Goal: Entertainment & Leisure: Consume media (video, audio)

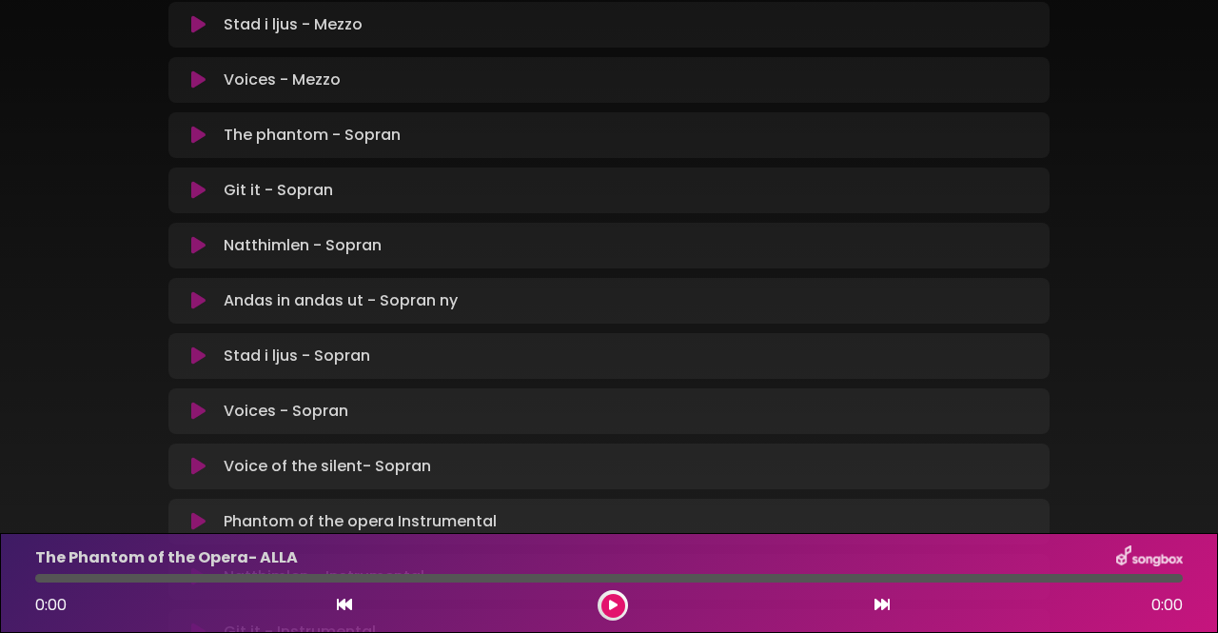
scroll to position [1364, 0]
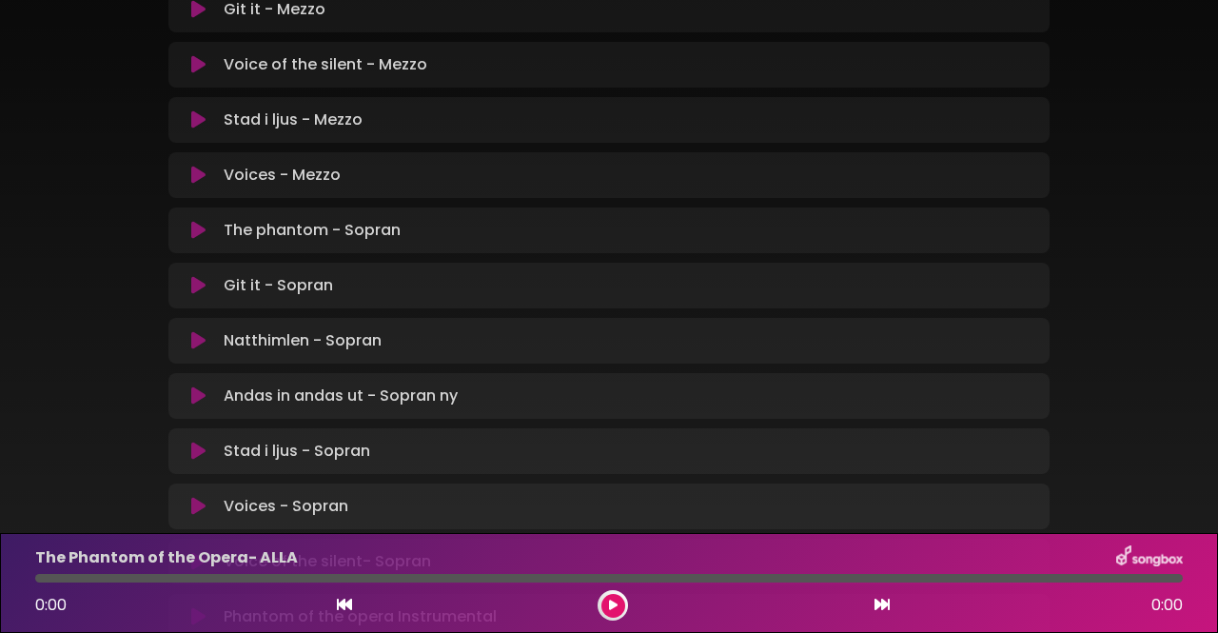
click at [196, 221] on icon at bounding box center [198, 230] width 14 height 19
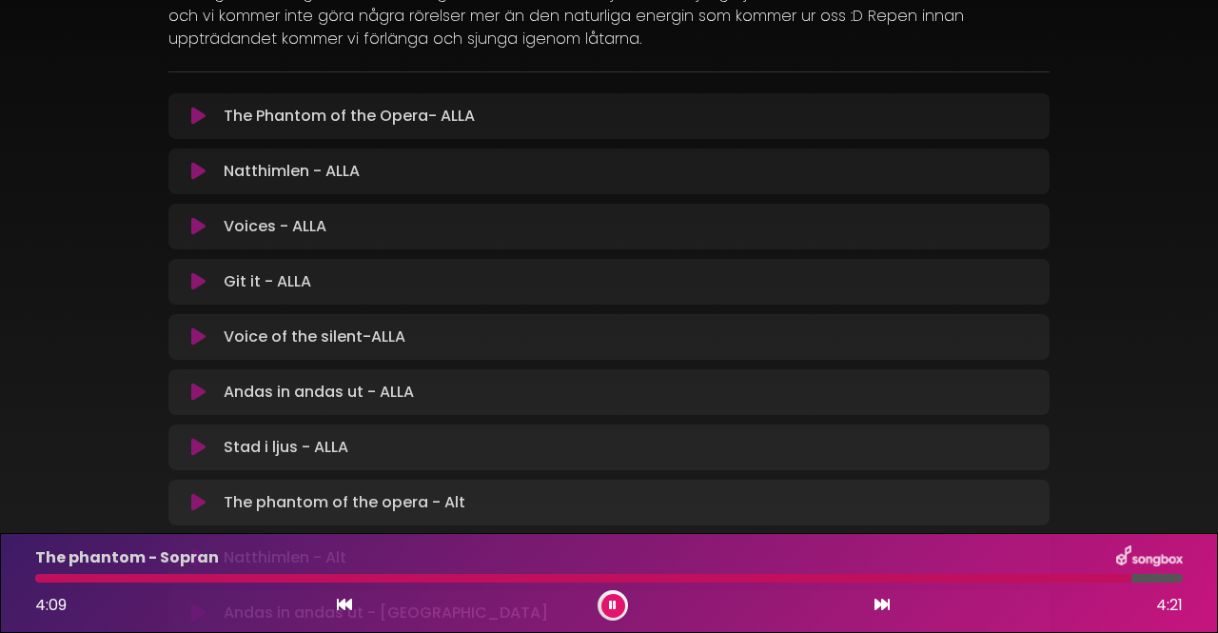
scroll to position [223, 0]
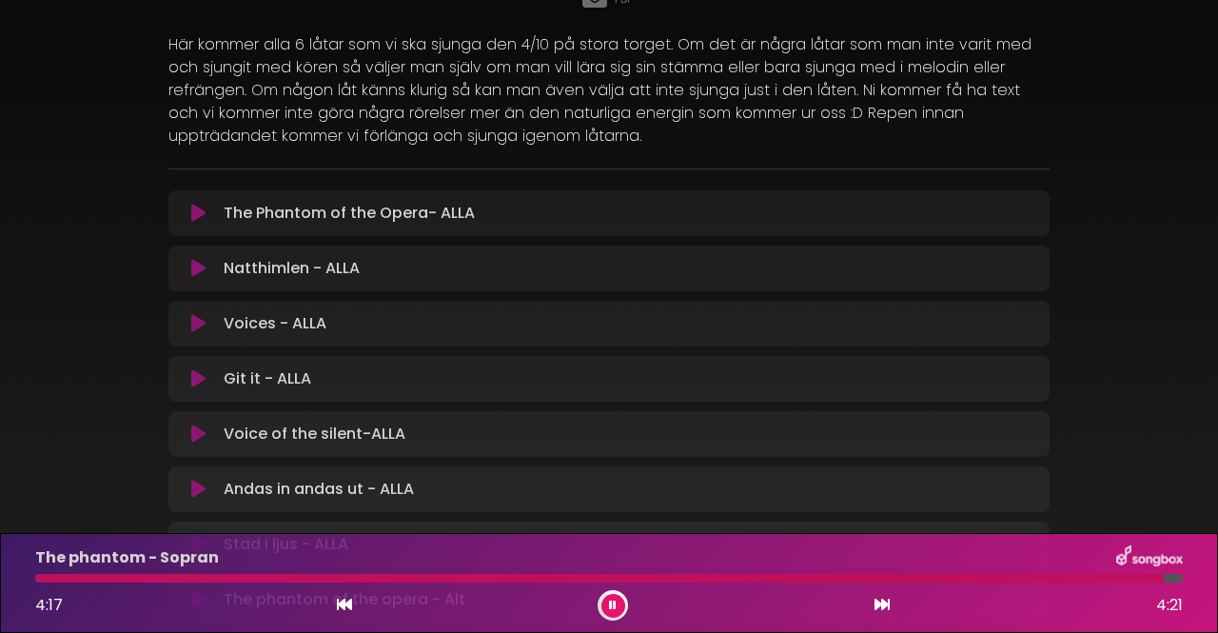
click at [194, 204] on icon at bounding box center [198, 213] width 14 height 19
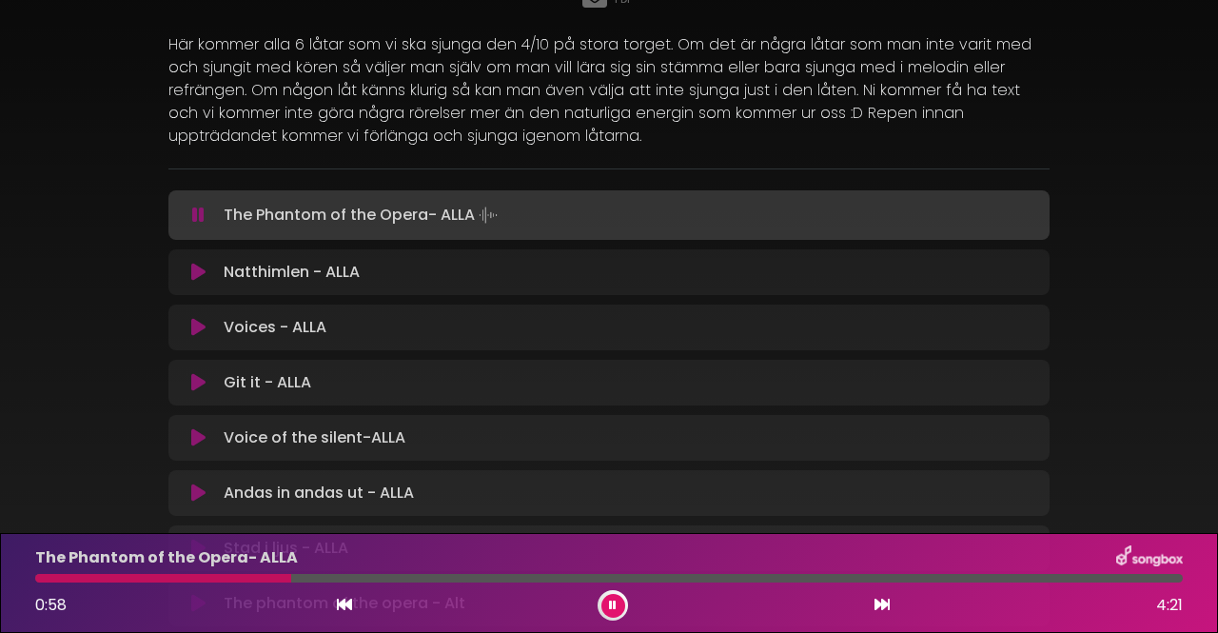
click at [613, 604] on icon at bounding box center [613, 604] width 8 height 11
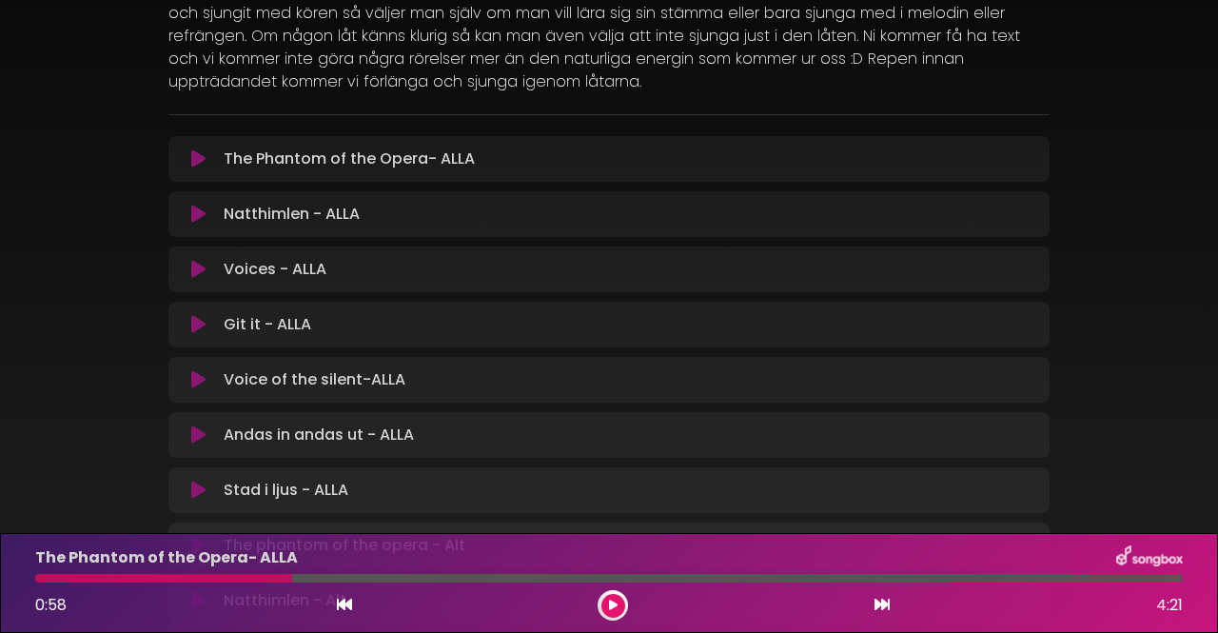
scroll to position [285, 0]
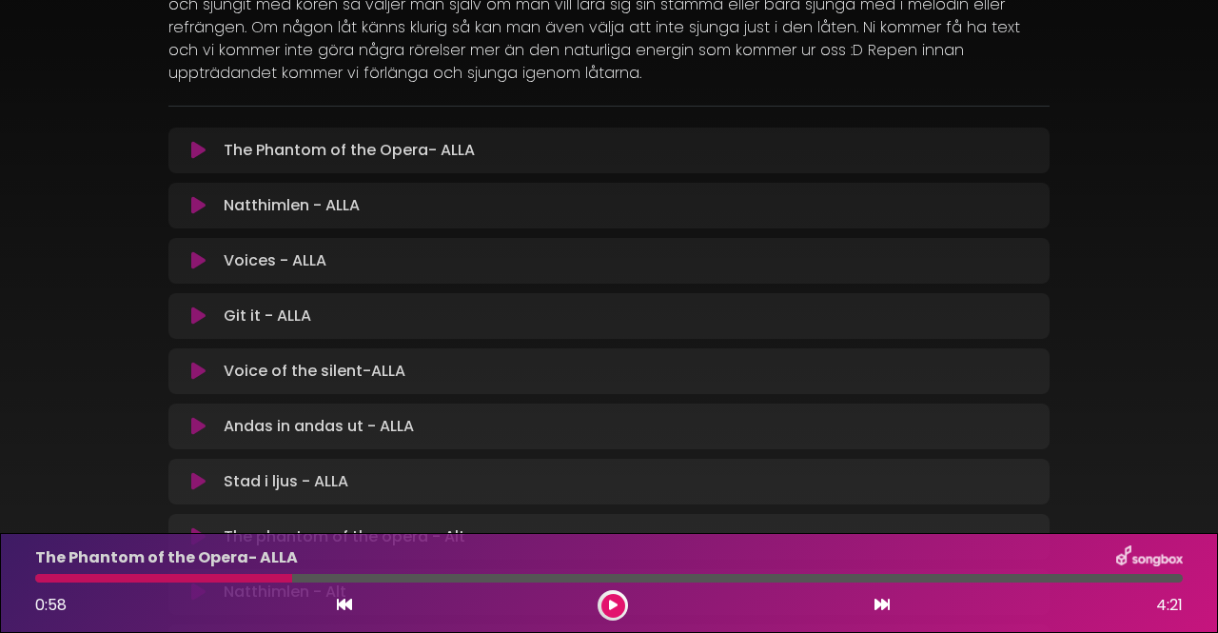
click at [196, 362] on icon at bounding box center [198, 371] width 14 height 19
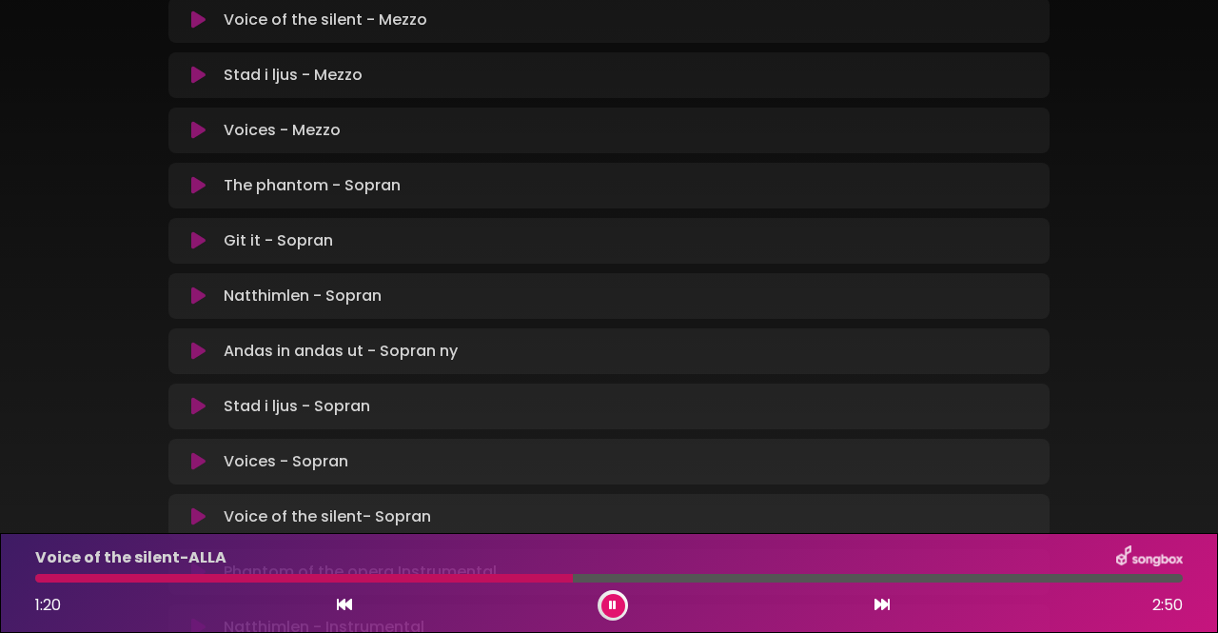
scroll to position [1427, 0]
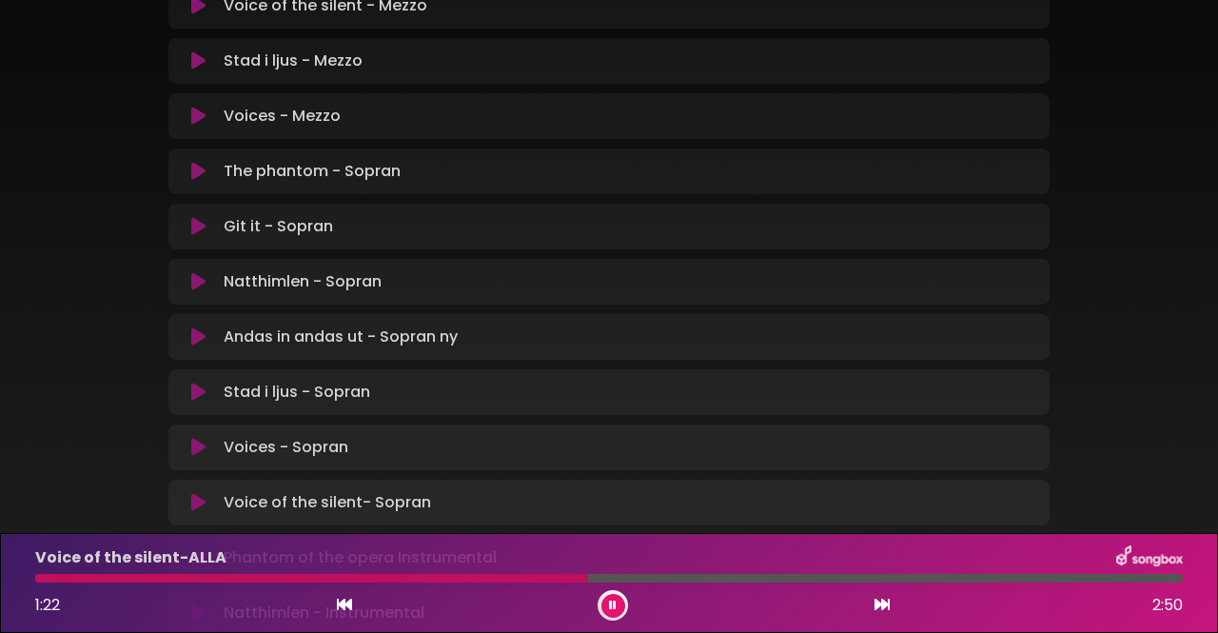
click at [201, 438] on icon at bounding box center [198, 447] width 14 height 19
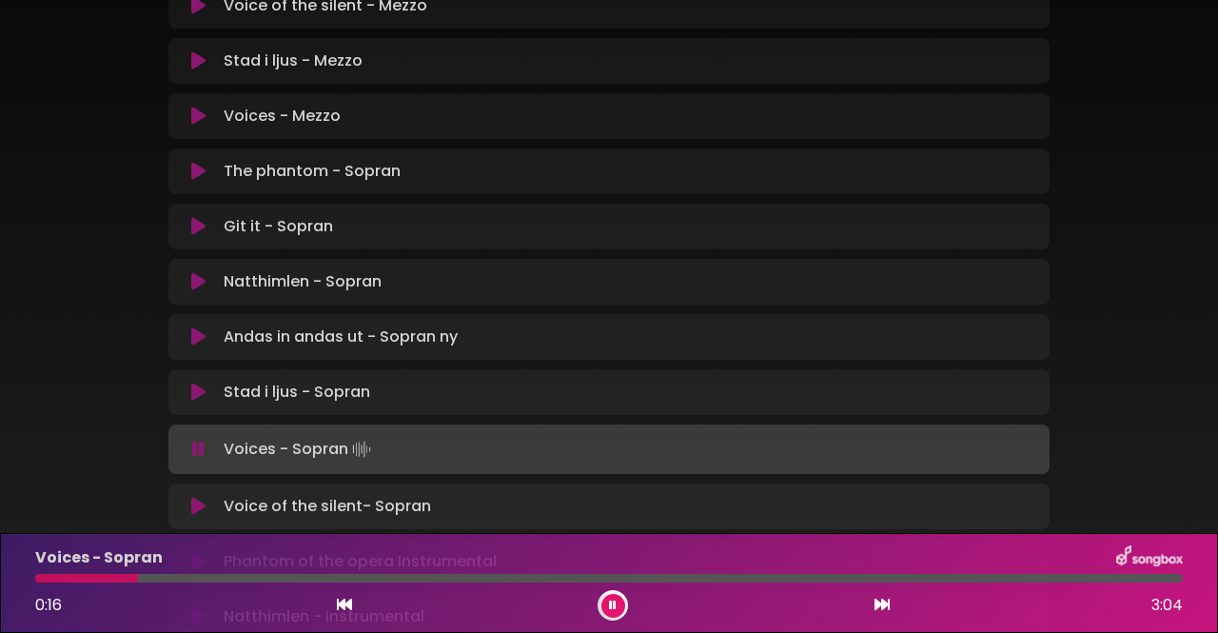
click at [191, 497] on icon at bounding box center [198, 506] width 14 height 19
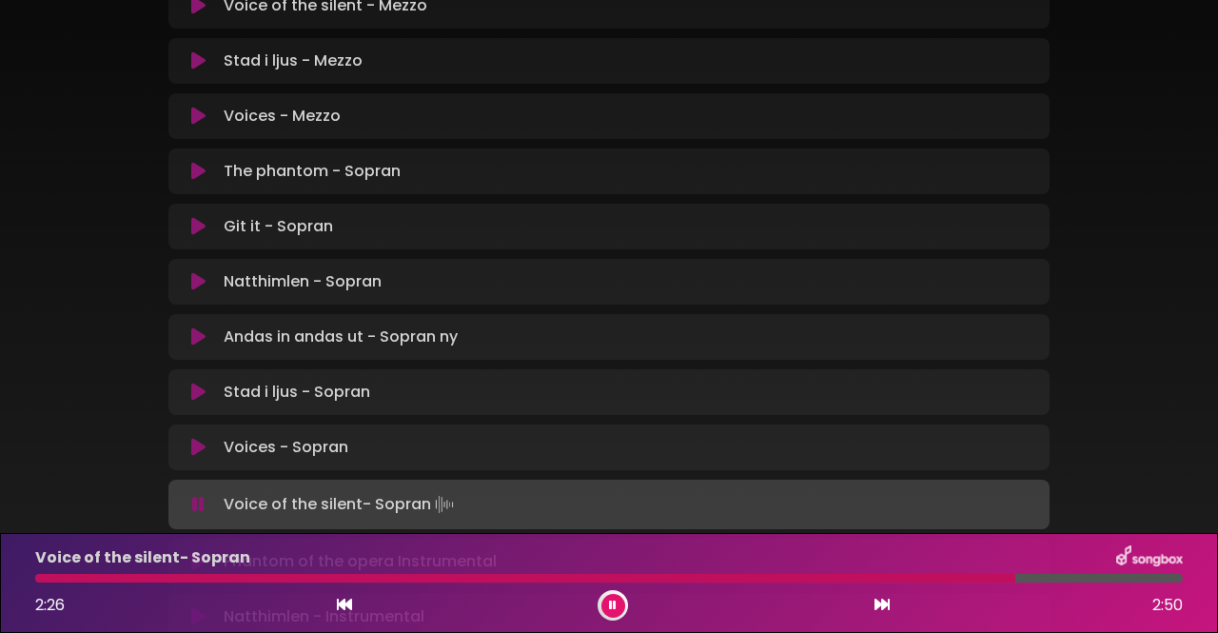
click at [193, 217] on icon at bounding box center [198, 226] width 14 height 19
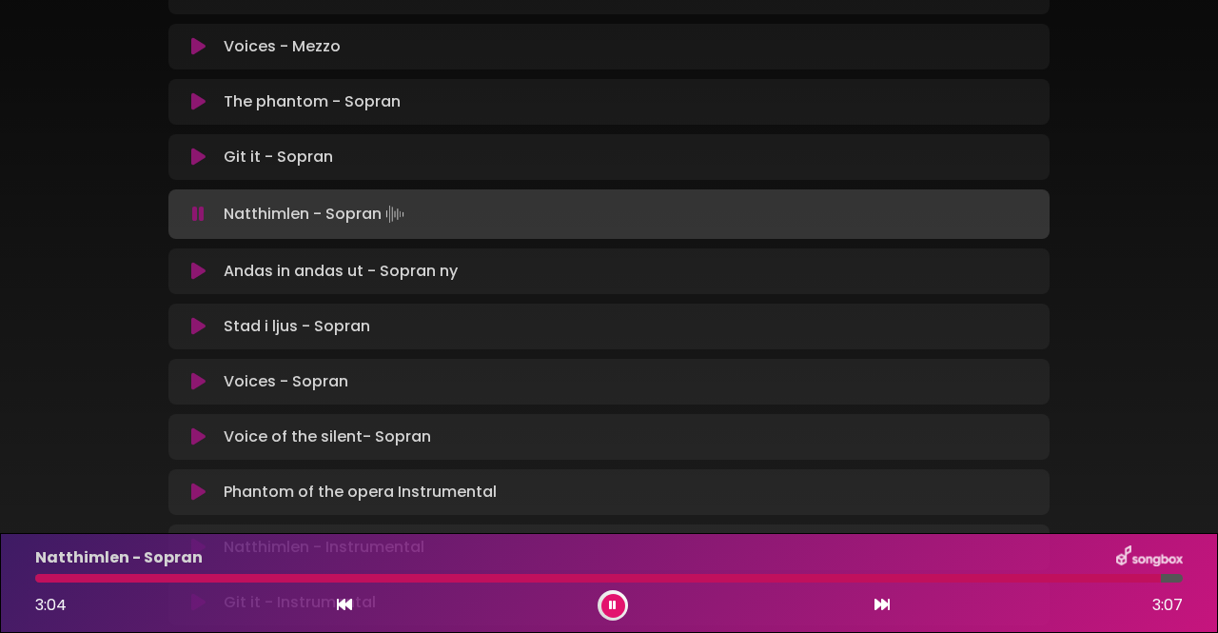
scroll to position [1463, 0]
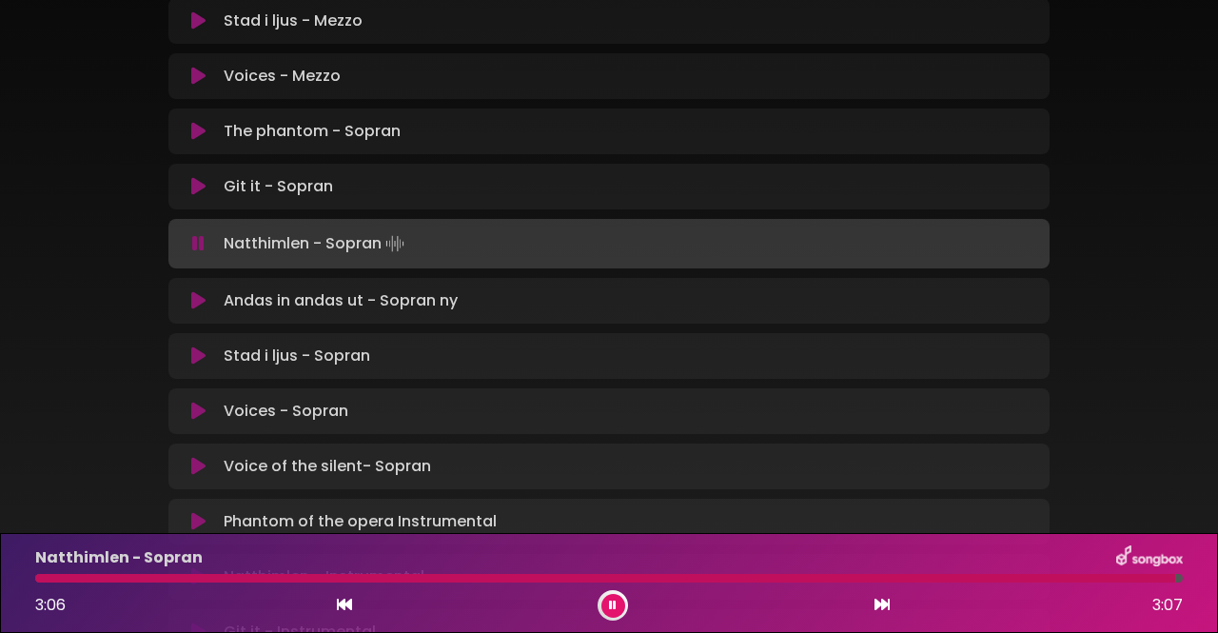
click at [199, 346] on icon at bounding box center [198, 355] width 14 height 19
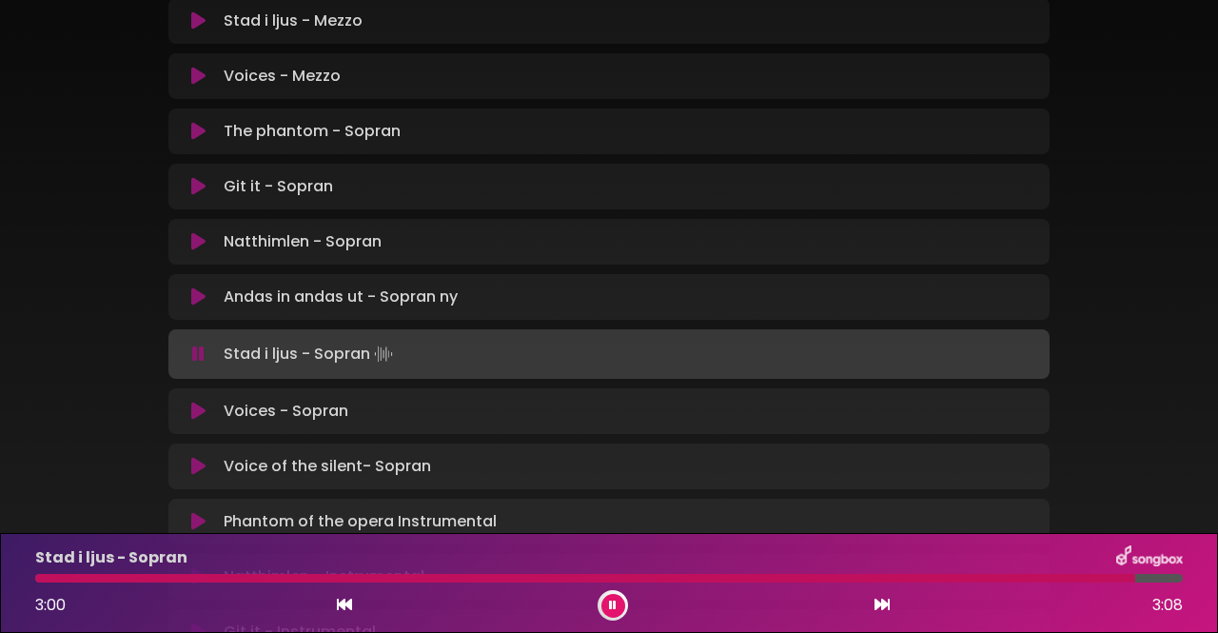
click at [199, 457] on icon at bounding box center [198, 466] width 14 height 19
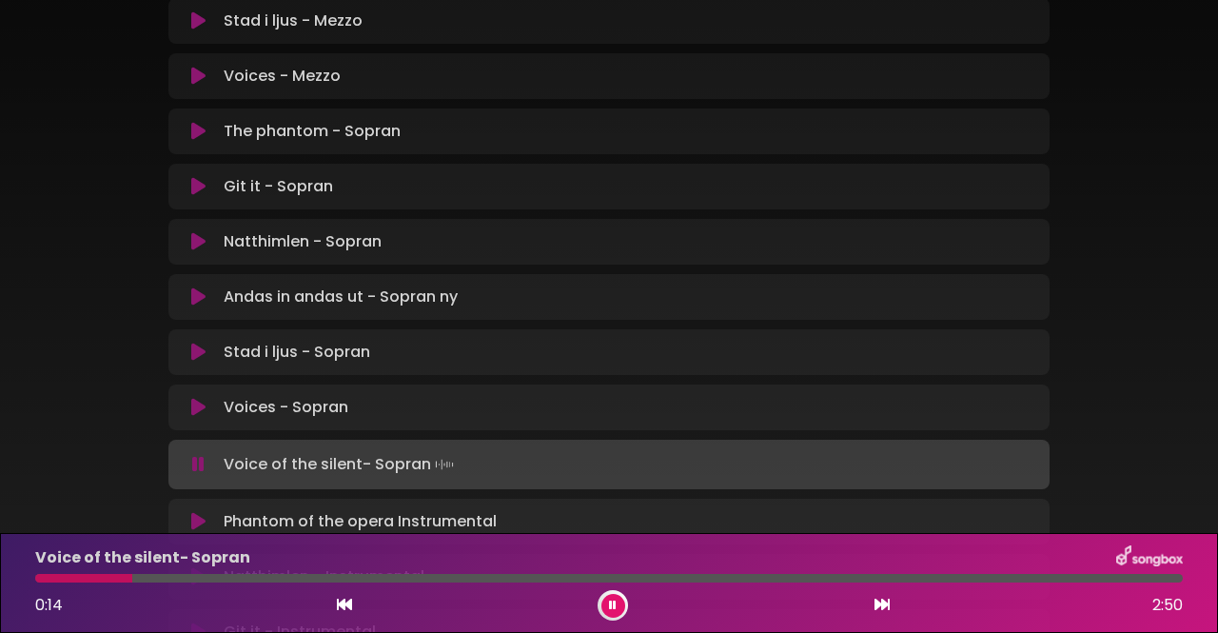
click at [191, 398] on icon at bounding box center [198, 408] width 16 height 20
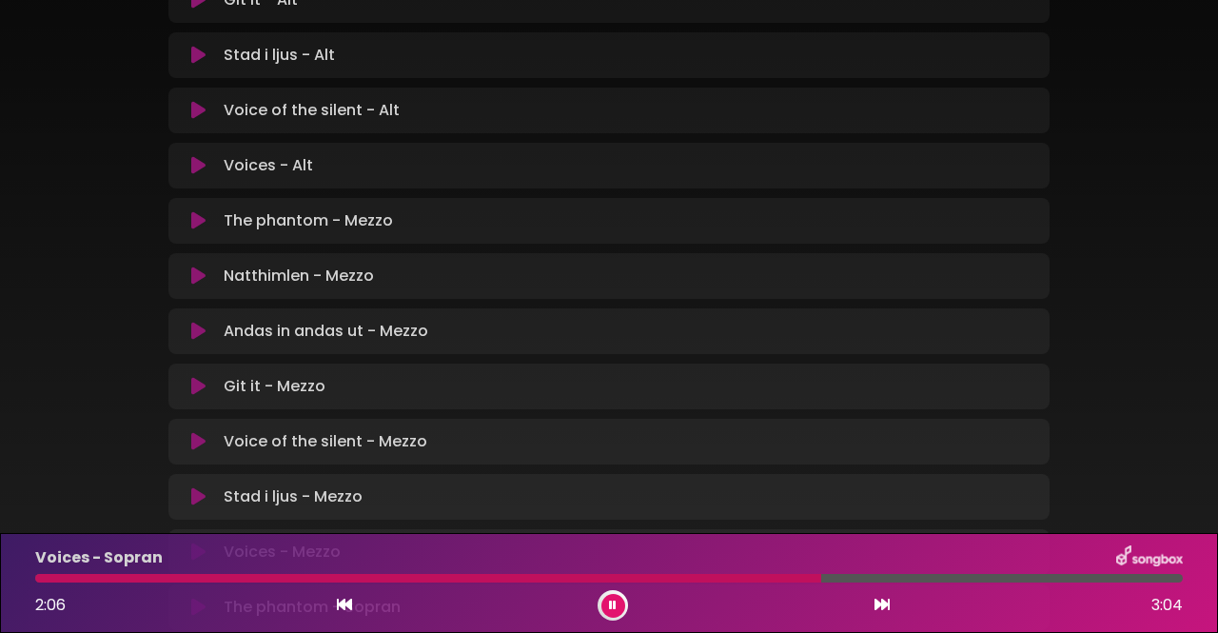
scroll to position [797, 0]
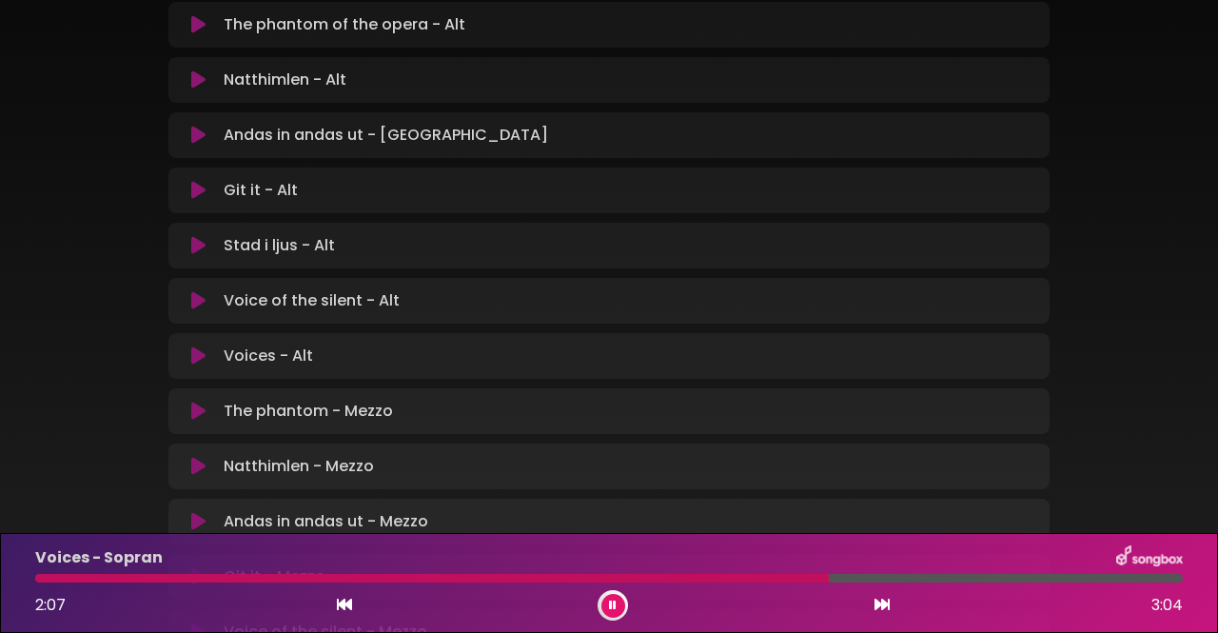
click at [613, 606] on icon at bounding box center [613, 604] width 10 height 13
